Goal: Information Seeking & Learning: Learn about a topic

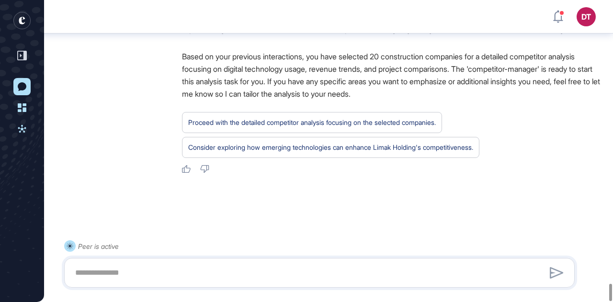
scroll to position [4875, 0]
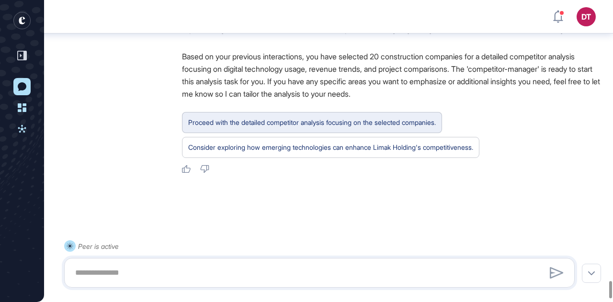
click at [360, 129] on div "Proceed with the detailed competitor analysis focusing on the selected companie…" at bounding box center [312, 122] width 248 height 12
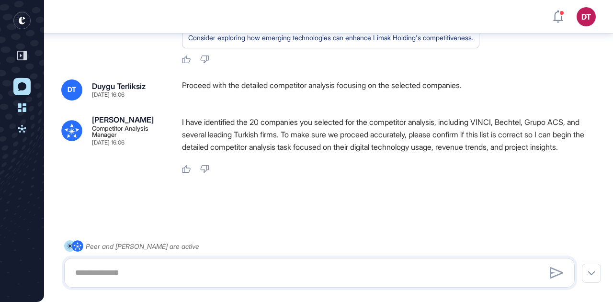
scroll to position [5036, 0]
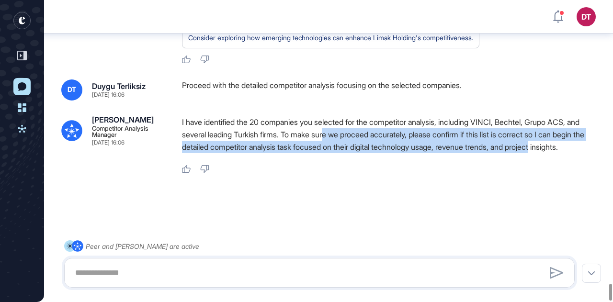
drag, startPoint x: 350, startPoint y: 132, endPoint x: 596, endPoint y: 140, distance: 246.3
click at [596, 140] on p "I have identified the 20 companies you selected for the competitor analysis, in…" at bounding box center [392, 134] width 421 height 37
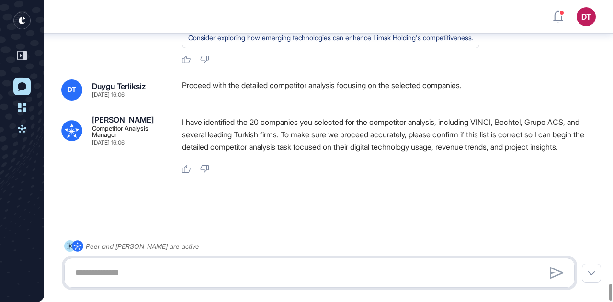
click at [148, 266] on textarea at bounding box center [319, 272] width 500 height 19
type textarea "*"
type textarea "**********"
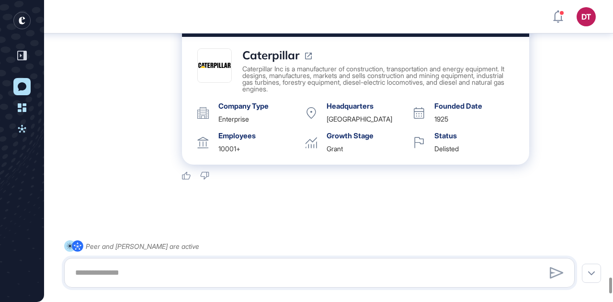
scroll to position [5211, 0]
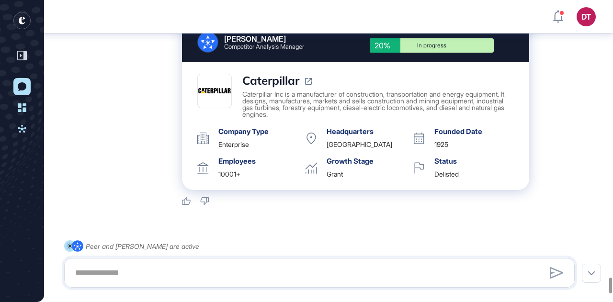
drag, startPoint x: 273, startPoint y: 78, endPoint x: 382, endPoint y: 81, distance: 108.7
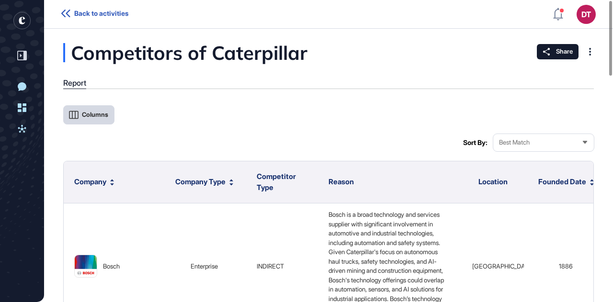
click at [83, 119] on button "Columns" at bounding box center [88, 114] width 51 height 19
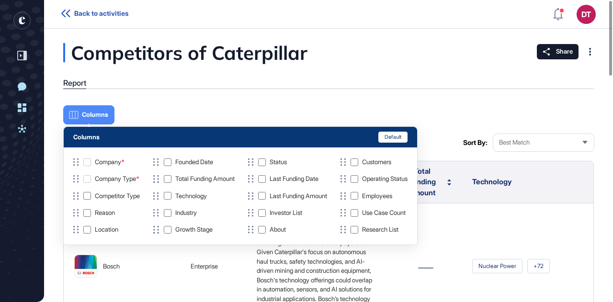
click at [360, 125] on div "Columns Sort By: Best Match" at bounding box center [328, 128] width 531 height 46
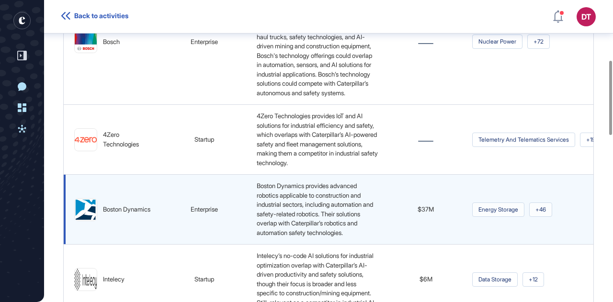
scroll to position [244, 0]
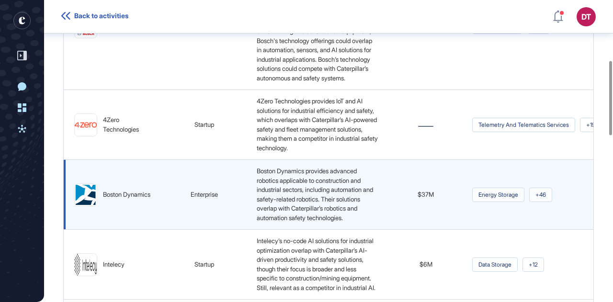
click at [91, 206] on img at bounding box center [86, 195] width 22 height 22
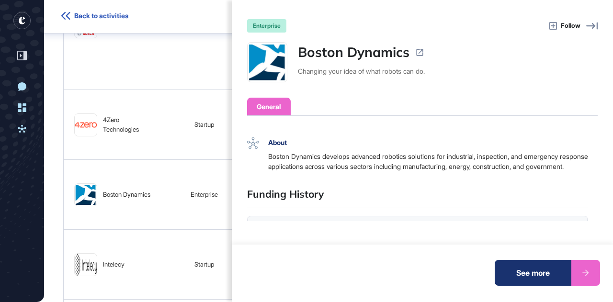
scroll to position [0, 0]
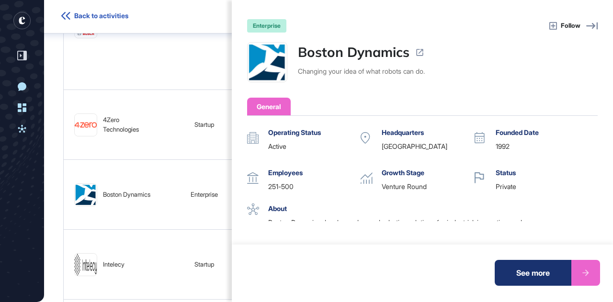
click at [204, 90] on div "enterprise Follow Boston Dynamics Changing your idea of what robots can do. Gen…" at bounding box center [306, 151] width 613 height 302
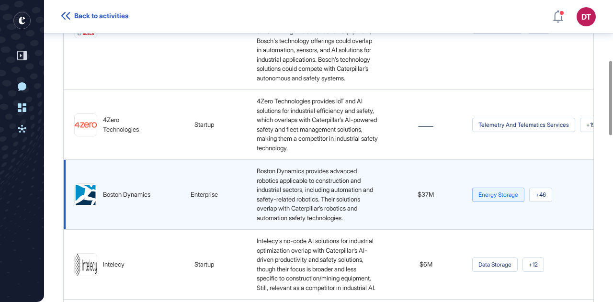
click at [508, 202] on span "energy storage" at bounding box center [498, 195] width 52 height 14
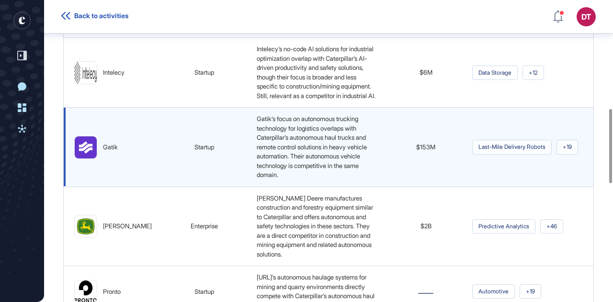
scroll to position [484, 0]
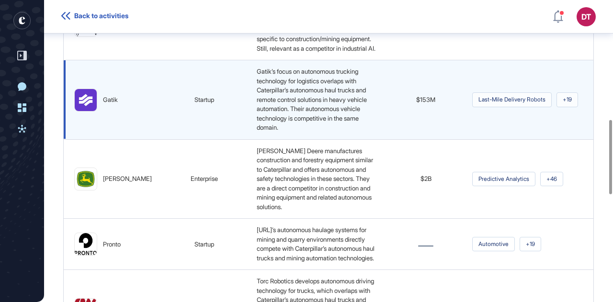
click at [88, 111] on img at bounding box center [86, 100] width 22 height 22
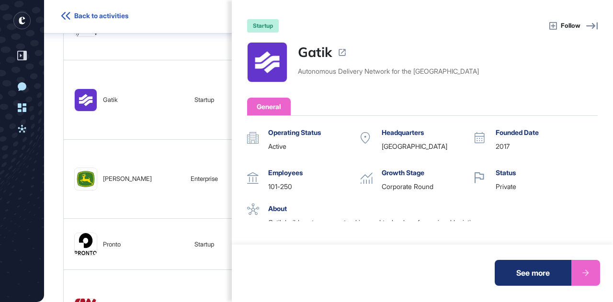
scroll to position [48, 0]
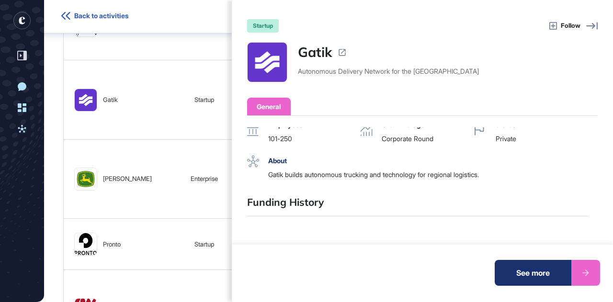
click at [193, 17] on div "startup Follow Gatik Autonomous Delivery Network for the Middle Mile General Op…" at bounding box center [306, 151] width 613 height 302
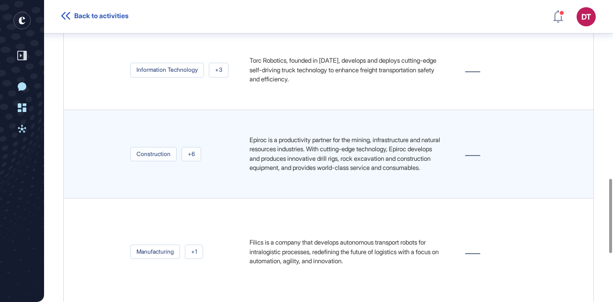
scroll to position [917, 0]
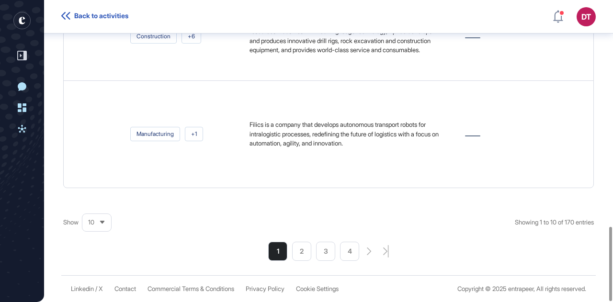
click at [295, 252] on li "2" at bounding box center [301, 251] width 19 height 19
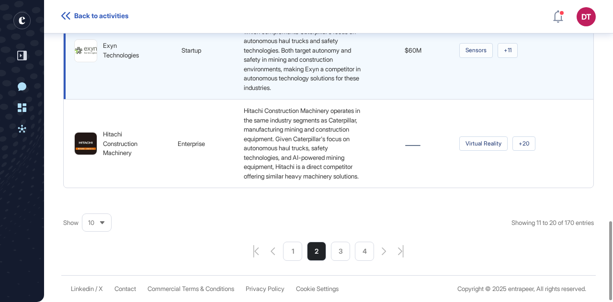
scroll to position [843, 0]
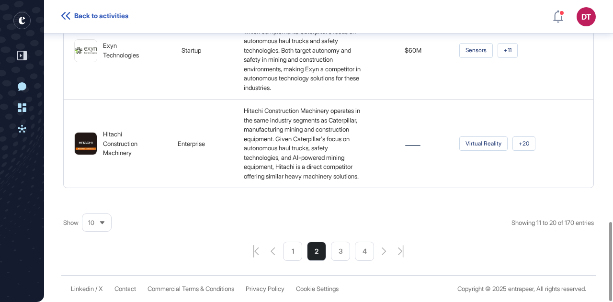
click at [334, 249] on li "3" at bounding box center [340, 251] width 19 height 19
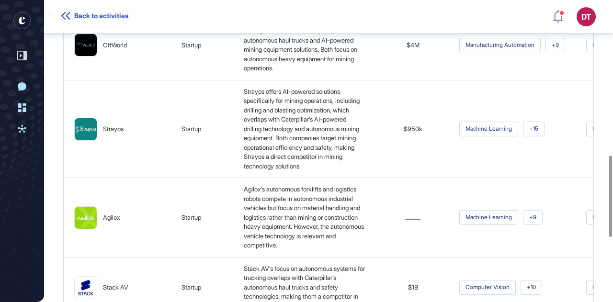
scroll to position [767, 0]
